Goal: Entertainment & Leisure: Consume media (video, audio)

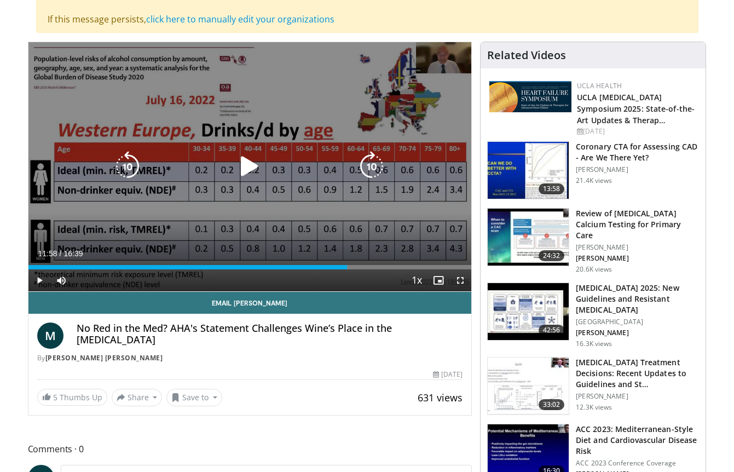
scroll to position [116, 0]
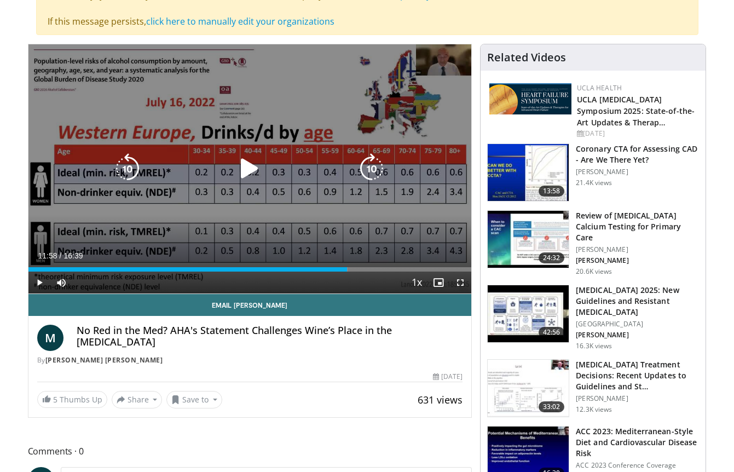
click at [248, 176] on icon "Video Player" at bounding box center [249, 168] width 31 height 31
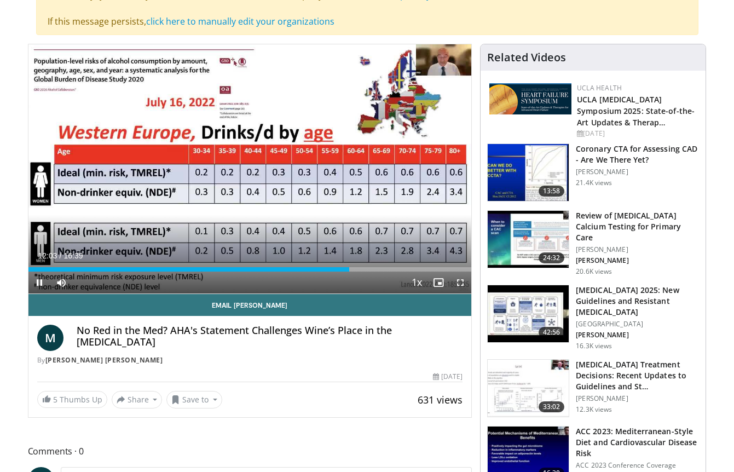
click at [458, 287] on span "Video Player" at bounding box center [460, 282] width 22 height 22
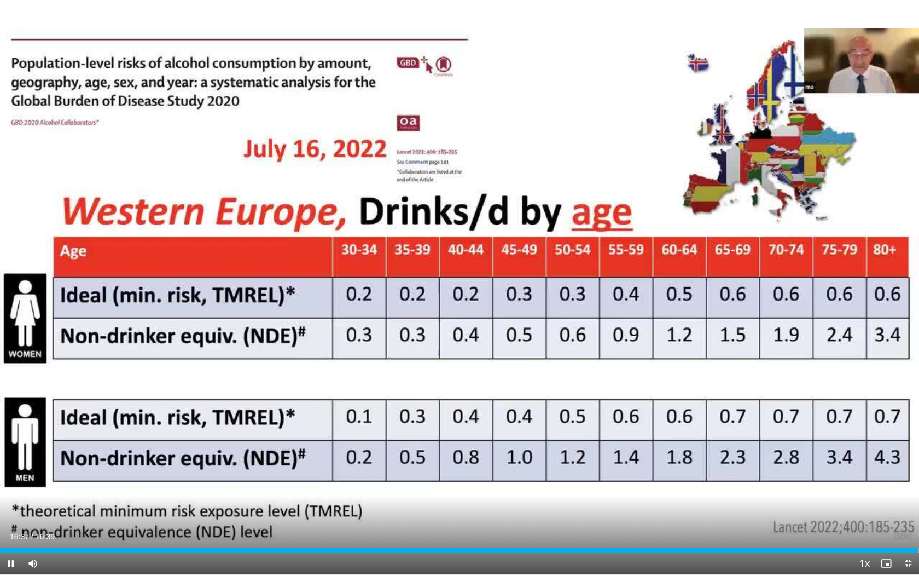
click at [733, 471] on span "Video Player" at bounding box center [909, 563] width 22 height 22
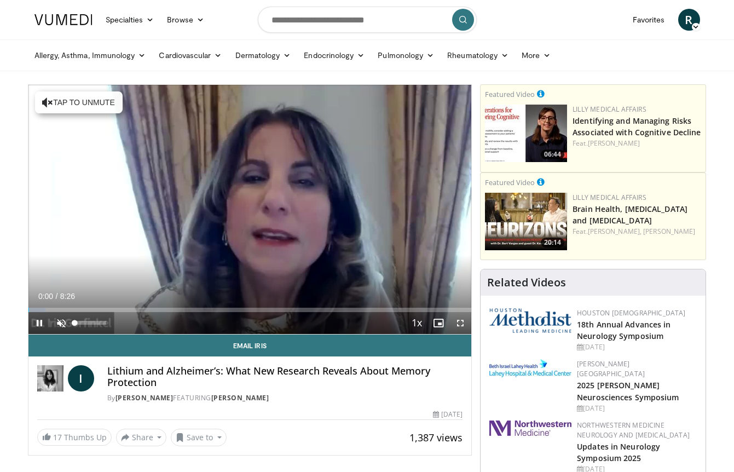
click at [64, 320] on span "Video Player" at bounding box center [61, 323] width 22 height 22
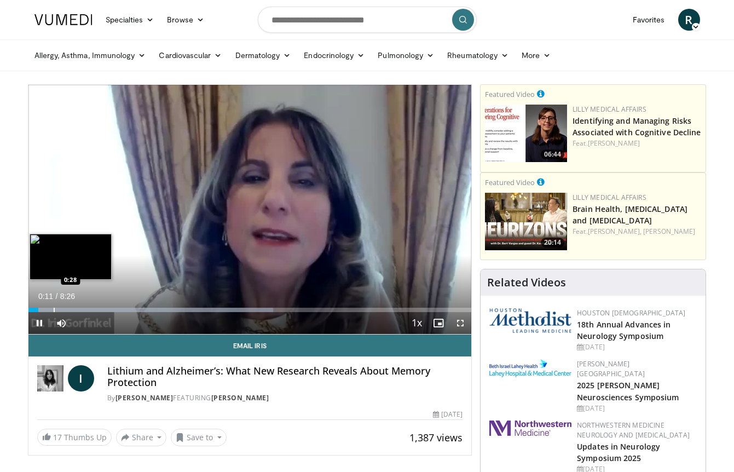
click at [54, 309] on div "Progress Bar" at bounding box center [54, 310] width 1 height 4
click at [65, 311] on div "Progress Bar" at bounding box center [65, 310] width 1 height 4
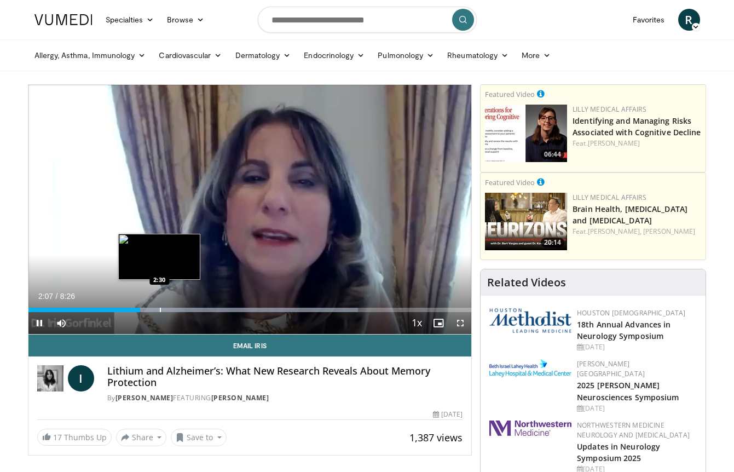
click at [160, 308] on div "Progress Bar" at bounding box center [160, 310] width 1 height 4
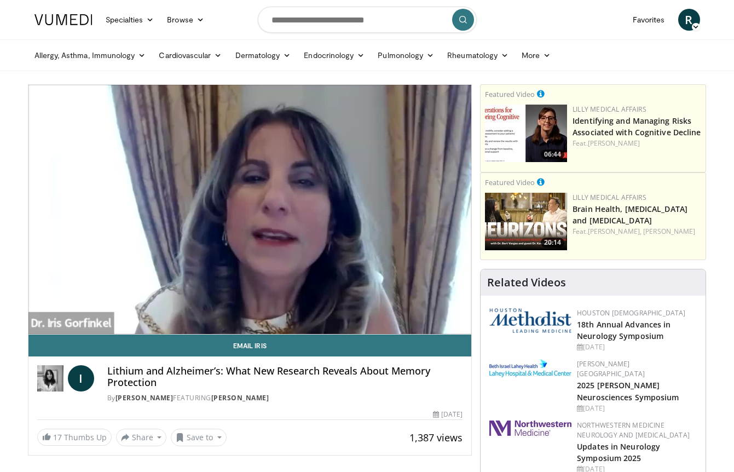
click at [179, 310] on div "10 seconds Tap to unmute" at bounding box center [249, 209] width 443 height 249
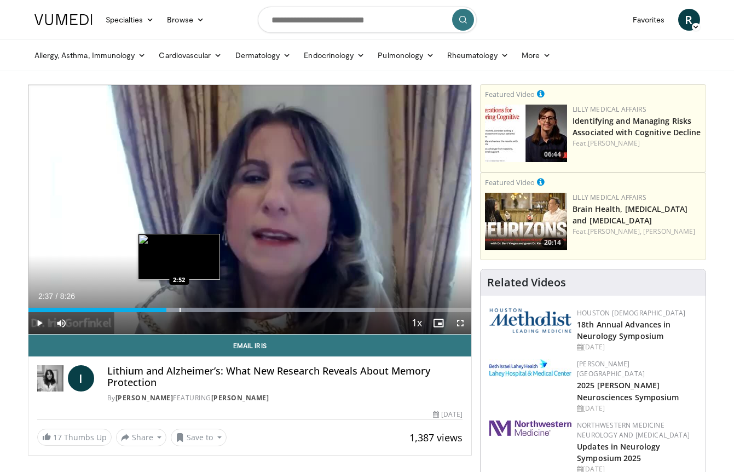
click at [179, 310] on div "Loaded : 78.26% 2:37 2:52" at bounding box center [249, 310] width 443 height 4
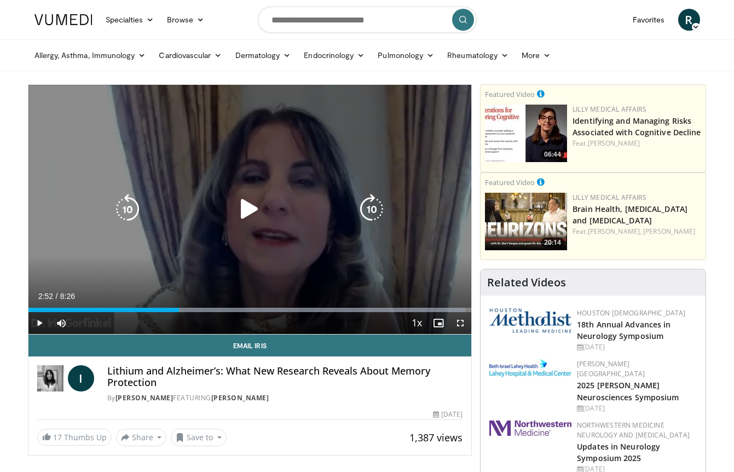
click at [257, 223] on icon "Video Player" at bounding box center [249, 209] width 31 height 31
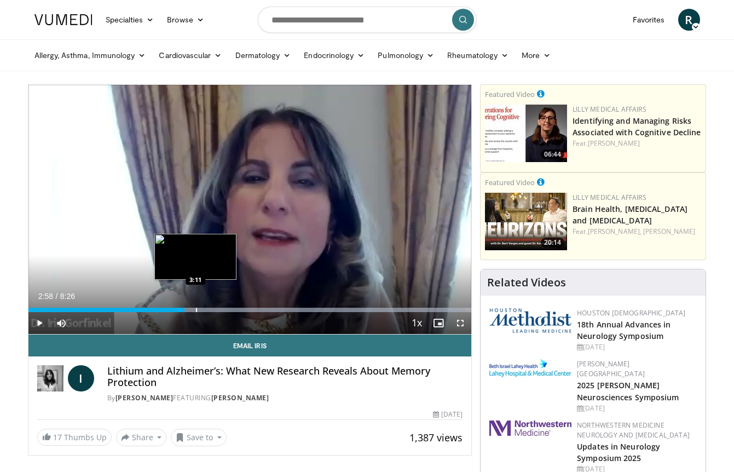
click at [196, 311] on div "Progress Bar" at bounding box center [196, 310] width 1 height 4
click at [213, 309] on div "Progress Bar" at bounding box center [213, 310] width 1 height 4
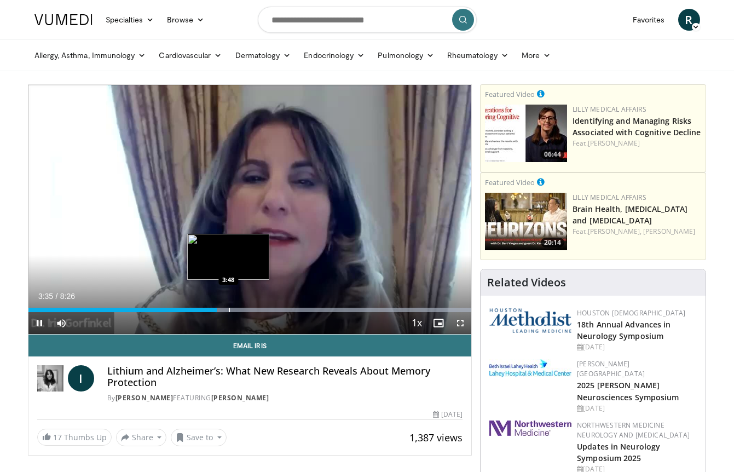
click at [229, 309] on div "Progress Bar" at bounding box center [229, 310] width 1 height 4
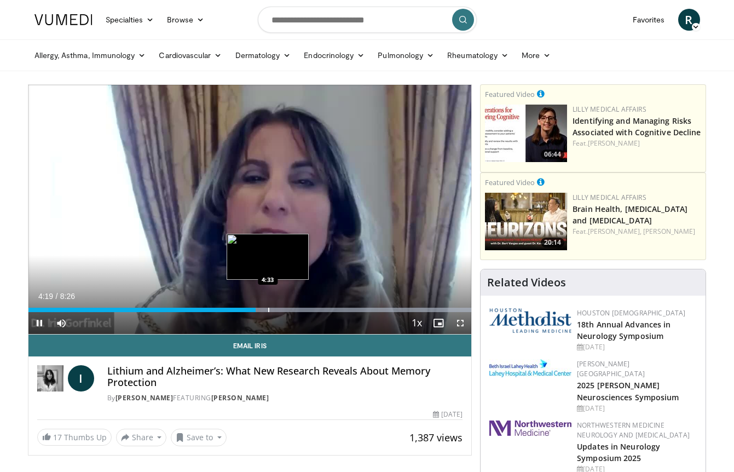
click at [268, 310] on div "Progress Bar" at bounding box center [268, 310] width 1 height 4
click at [286, 308] on div "Progress Bar" at bounding box center [286, 310] width 1 height 4
click at [304, 309] on div "Progress Bar" at bounding box center [304, 310] width 1 height 4
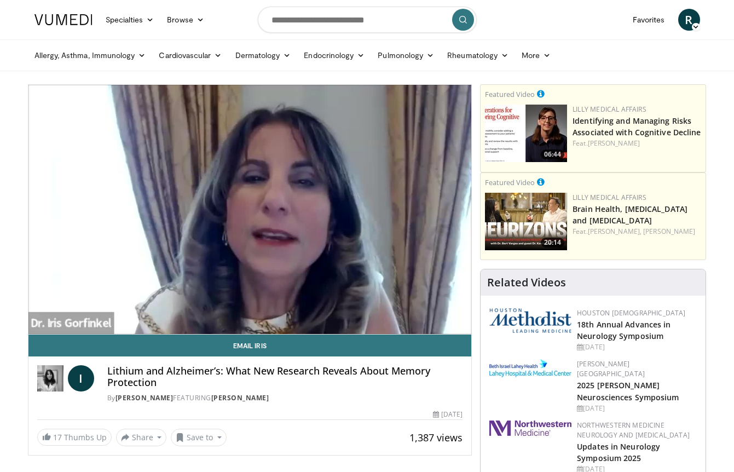
click at [322, 310] on div "10 seconds Tap to unmute" at bounding box center [249, 209] width 443 height 249
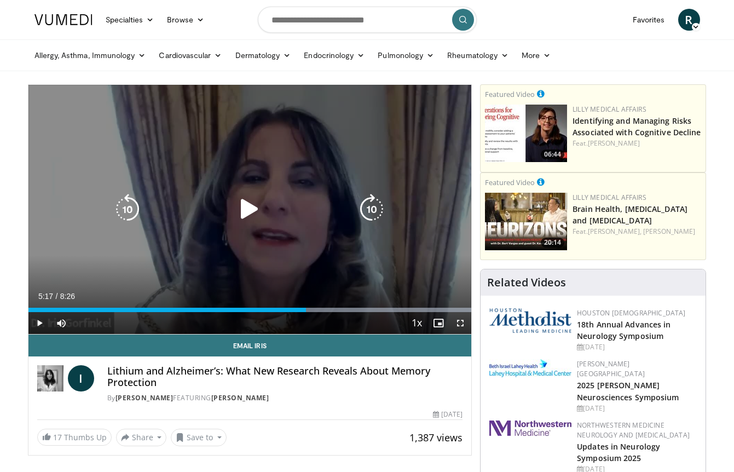
click at [341, 271] on div "10 seconds Tap to unmute" at bounding box center [249, 209] width 443 height 249
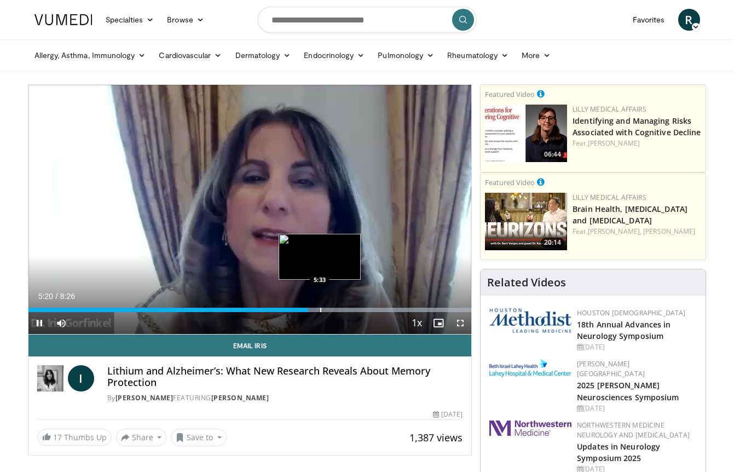
click at [320, 310] on div "Progress Bar" at bounding box center [320, 310] width 1 height 4
click at [336, 308] on div "Progress Bar" at bounding box center [336, 310] width 1 height 4
click at [350, 311] on div "Progress Bar" at bounding box center [350, 310] width 1 height 4
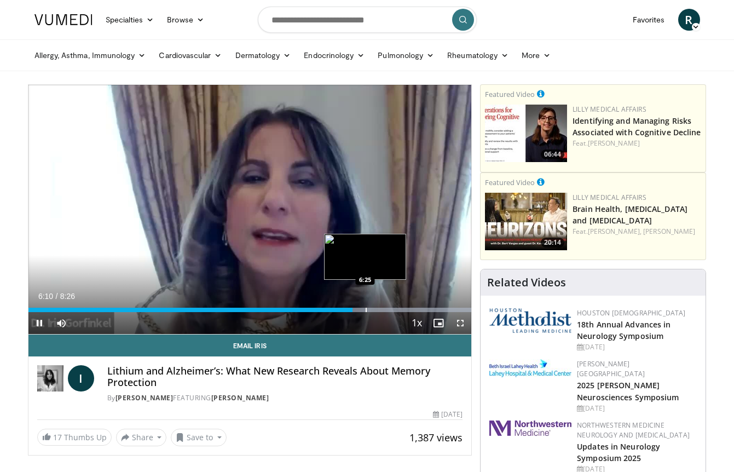
click at [366, 310] on div "Progress Bar" at bounding box center [366, 310] width 1 height 4
click at [362, 310] on div "Progress Bar" at bounding box center [362, 310] width 1 height 4
click at [387, 310] on div "Progress Bar" at bounding box center [387, 310] width 1 height 4
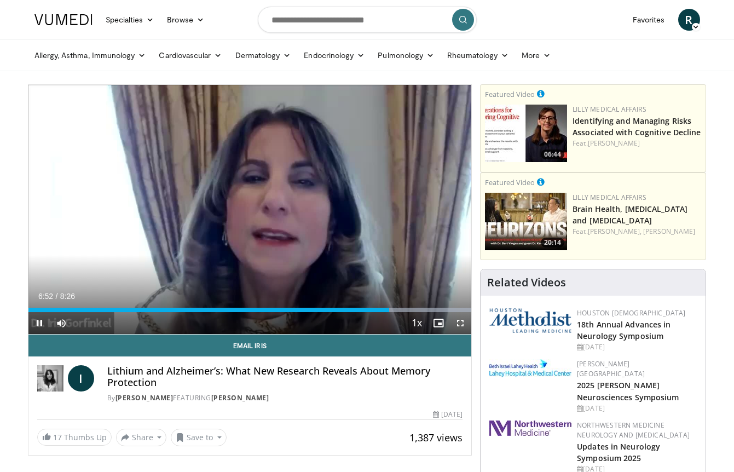
click at [405, 312] on div "Video Player" at bounding box center [404, 323] width 2 height 22
click at [406, 308] on div "Progress Bar" at bounding box center [406, 310] width 1 height 4
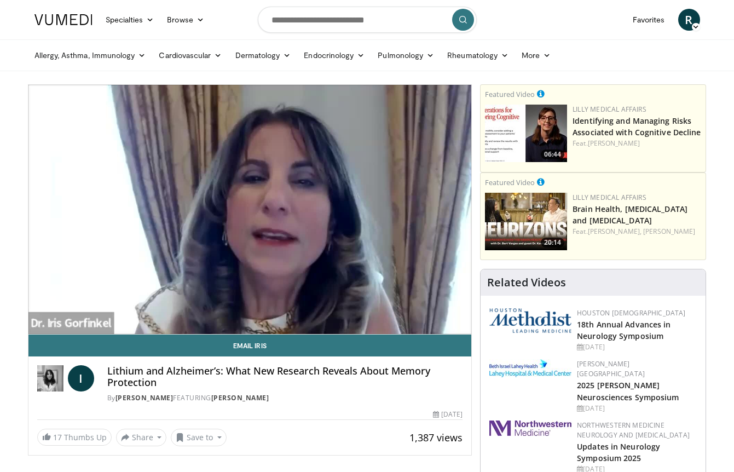
click at [414, 310] on div "10 seconds Tap to unmute" at bounding box center [249, 209] width 443 height 249
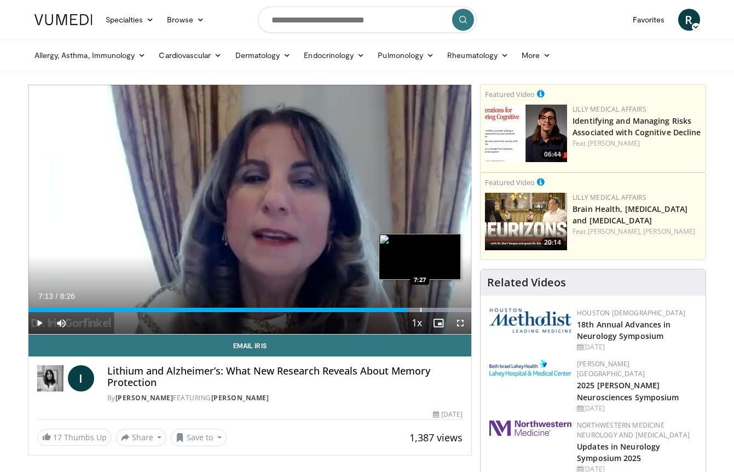
click at [420, 310] on div "Progress Bar" at bounding box center [420, 310] width 1 height 4
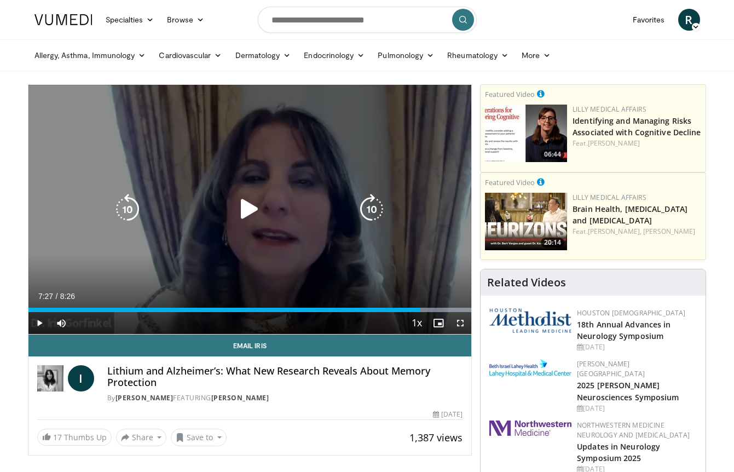
click at [364, 227] on div "10 seconds Tap to unmute" at bounding box center [249, 209] width 443 height 249
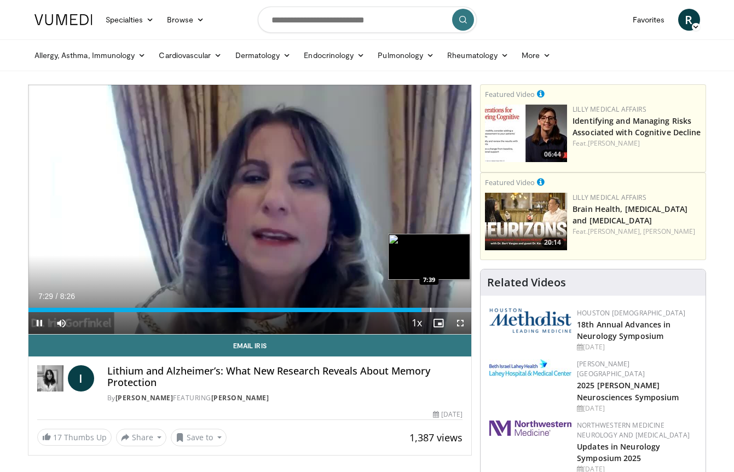
click at [430, 310] on div "Progress Bar" at bounding box center [430, 310] width 1 height 4
click at [443, 310] on div "Progress Bar" at bounding box center [443, 310] width 1 height 4
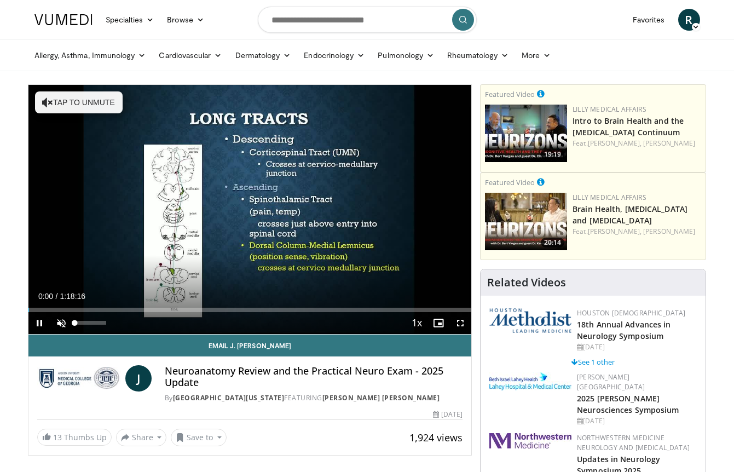
click at [60, 323] on span "Video Player" at bounding box center [61, 323] width 22 height 22
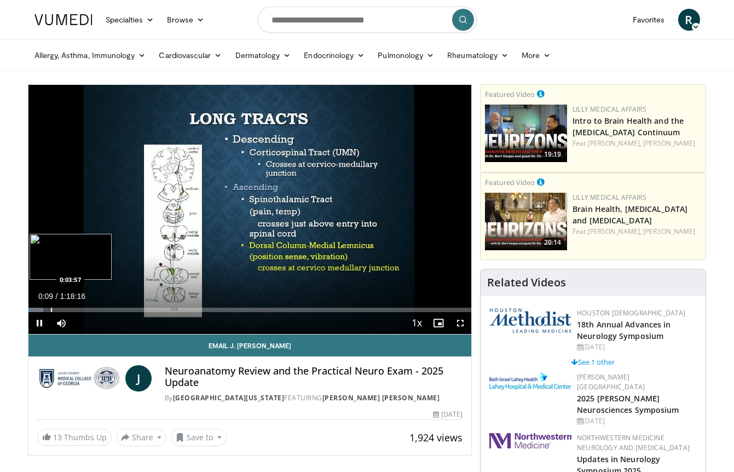
click at [51, 309] on div "Progress Bar" at bounding box center [51, 310] width 1 height 4
click at [69, 310] on div "Progress Bar" at bounding box center [69, 310] width 1 height 4
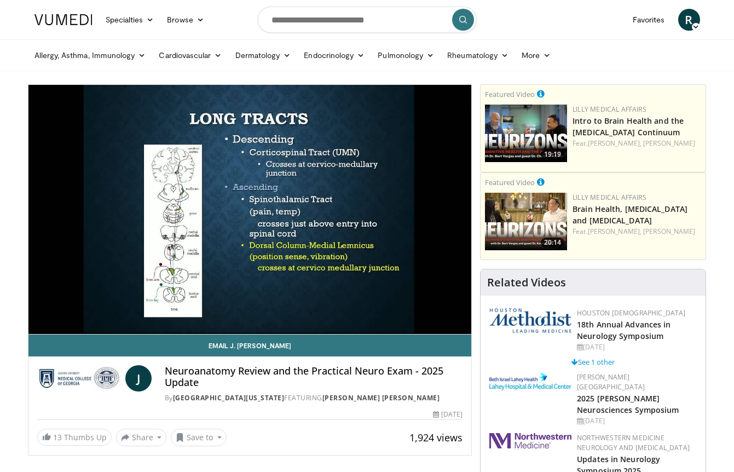
click at [91, 310] on div "10 seconds Tap to unmute" at bounding box center [249, 209] width 443 height 249
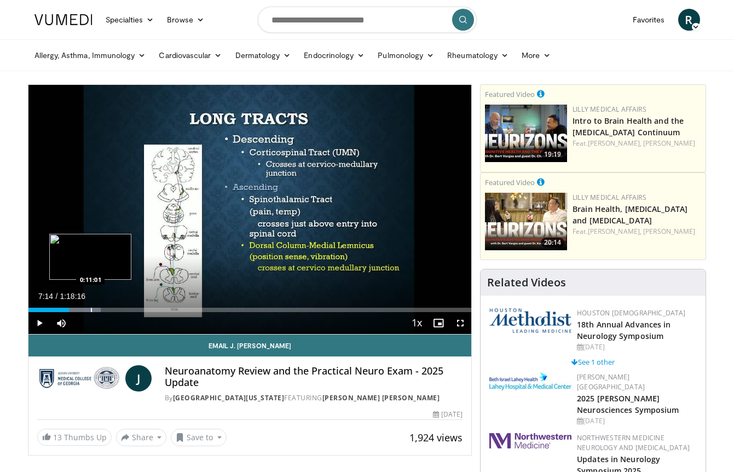
click at [91, 310] on div "Progress Bar" at bounding box center [91, 310] width 1 height 4
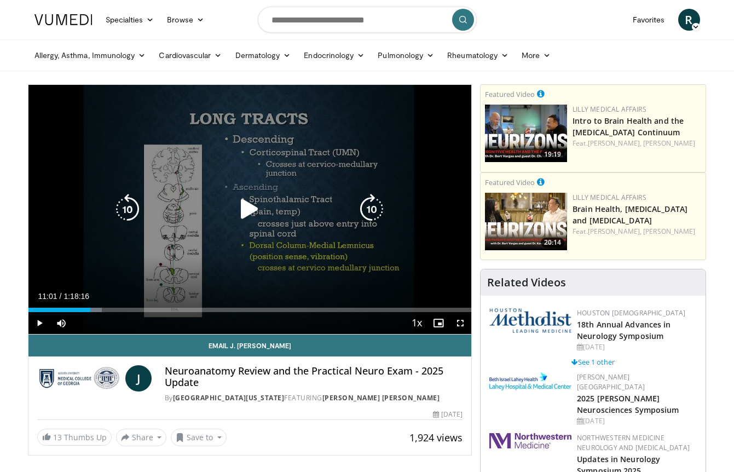
click at [101, 234] on div "10 seconds Tap to unmute" at bounding box center [249, 209] width 443 height 249
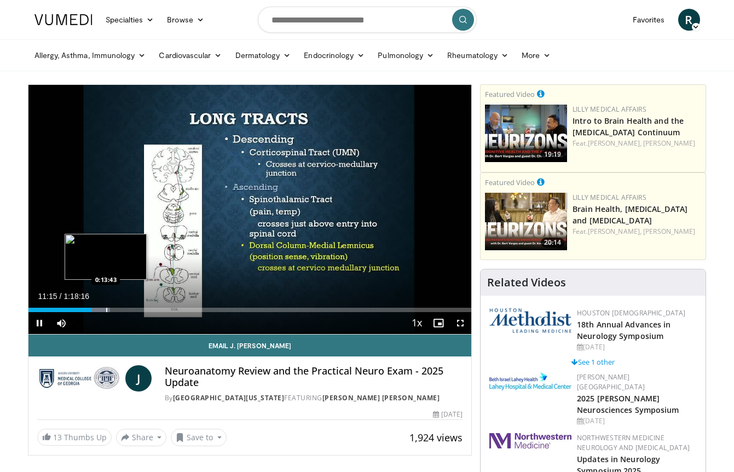
click at [106, 311] on div "Progress Bar" at bounding box center [106, 310] width 1 height 4
click at [122, 311] on div "Progress Bar" at bounding box center [122, 310] width 1 height 4
click at [135, 311] on div "Progress Bar" at bounding box center [137, 310] width 36 height 4
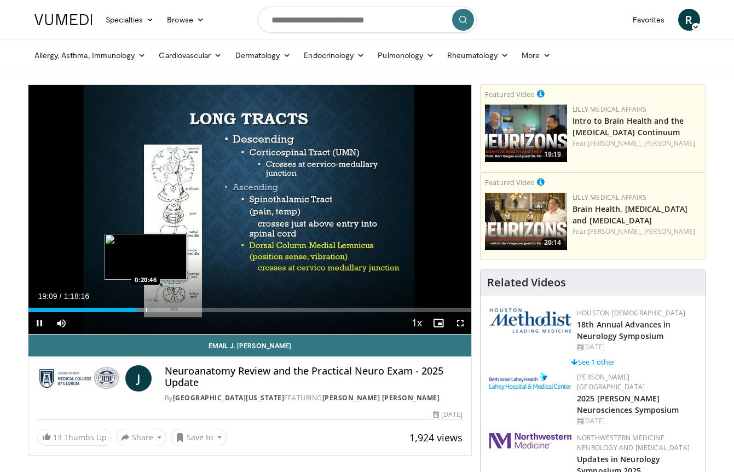
click at [146, 310] on div "Progress Bar" at bounding box center [146, 310] width 1 height 4
click at [159, 311] on div "Progress Bar" at bounding box center [159, 310] width 1 height 4
click at [173, 310] on div "Progress Bar" at bounding box center [173, 310] width 1 height 4
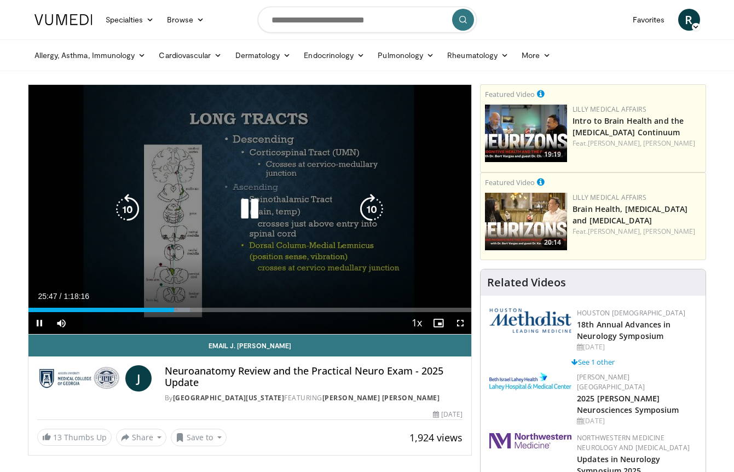
click at [407, 206] on div "10 seconds Tap to unmute" at bounding box center [249, 209] width 443 height 249
